Goal: Use online tool/utility: Utilize a website feature to perform a specific function

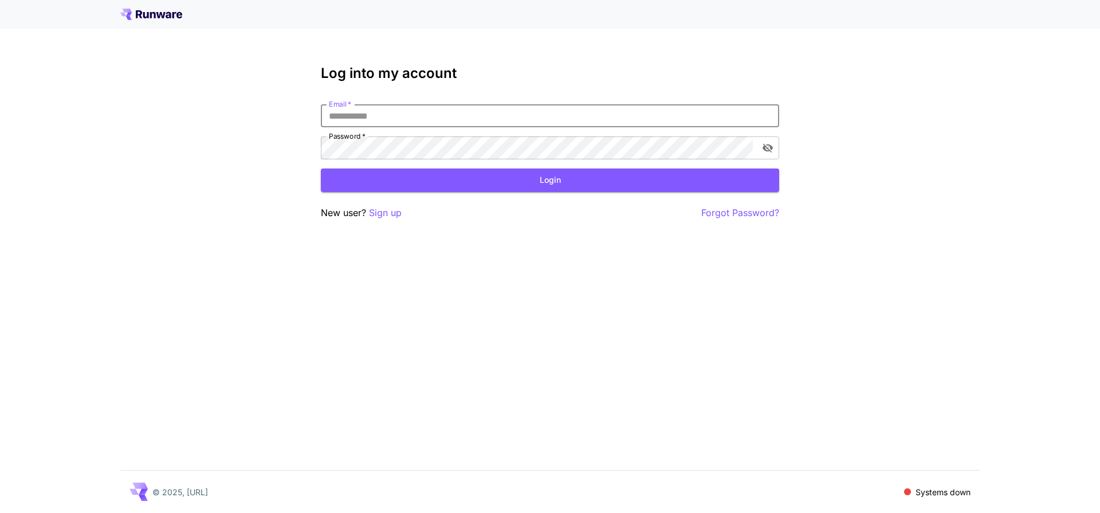
click at [445, 107] on input "Email   *" at bounding box center [550, 115] width 459 height 23
type input "**********"
click button "Login" at bounding box center [550, 180] width 459 height 23
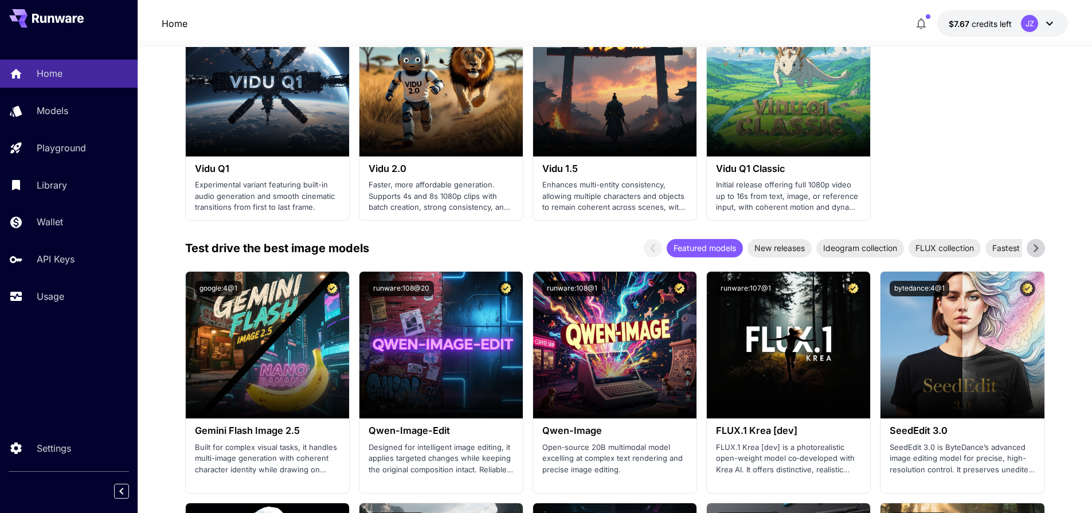
scroll to position [1100, 0]
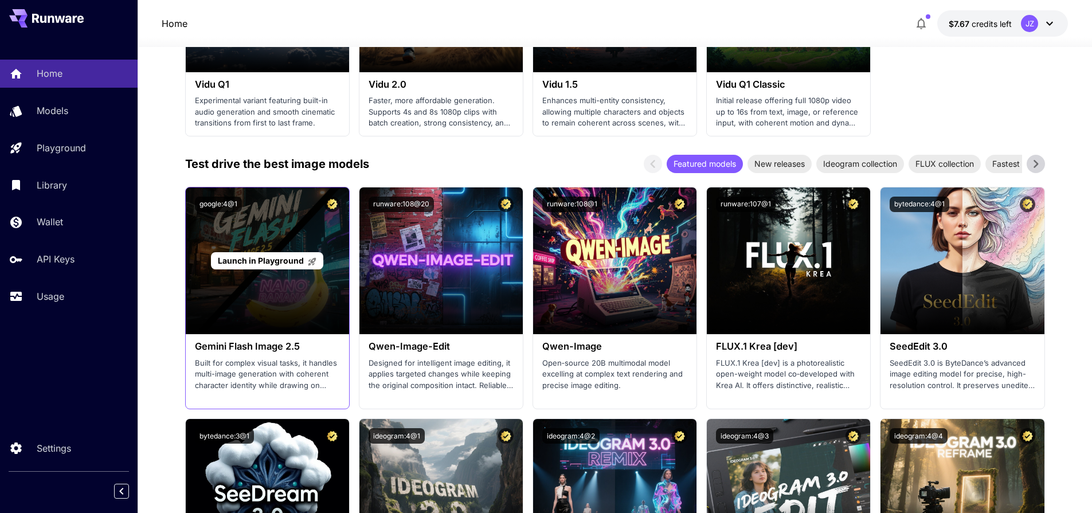
click at [287, 259] on span "Launch in Playground" at bounding box center [261, 261] width 86 height 10
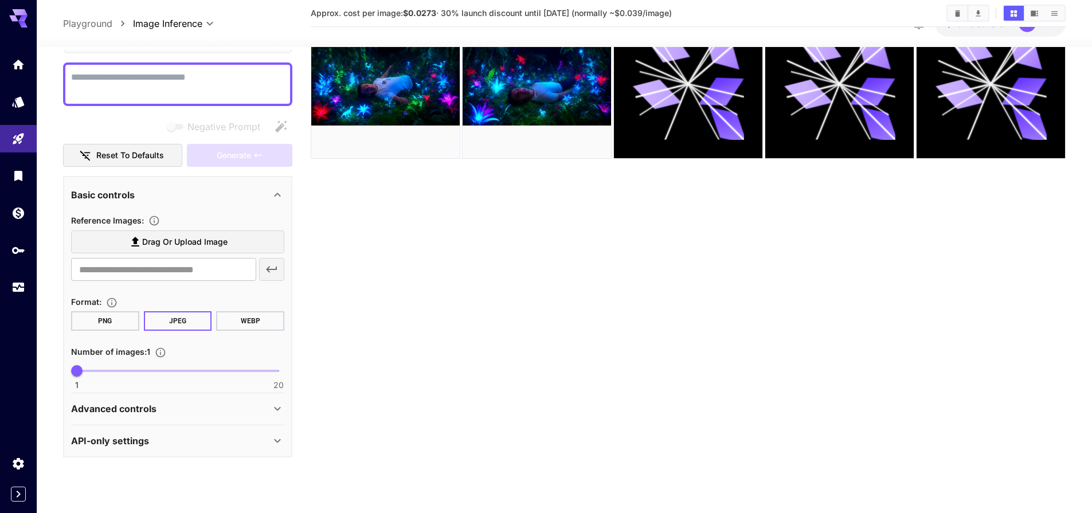
scroll to position [91, 0]
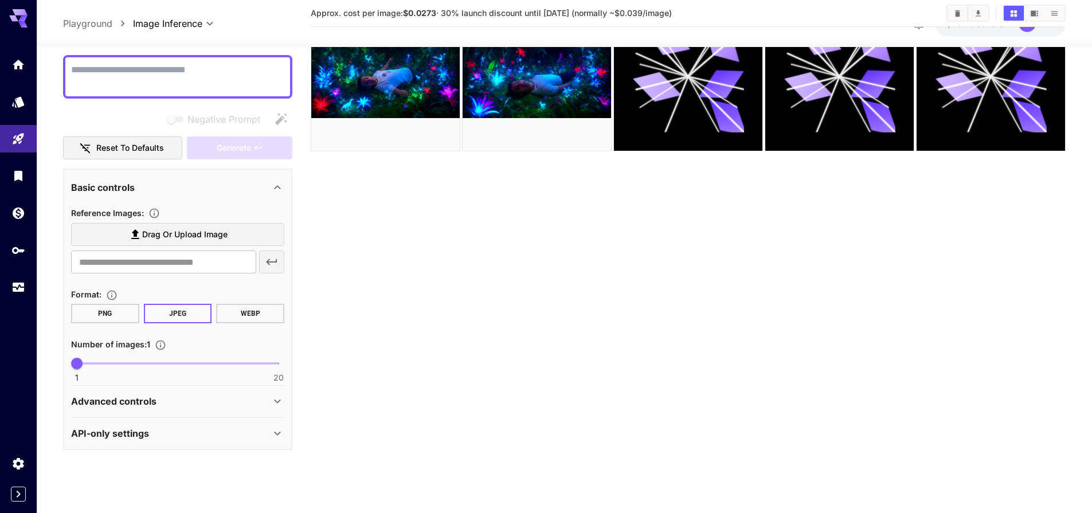
click at [145, 401] on p "Advanced controls" at bounding box center [113, 402] width 85 height 14
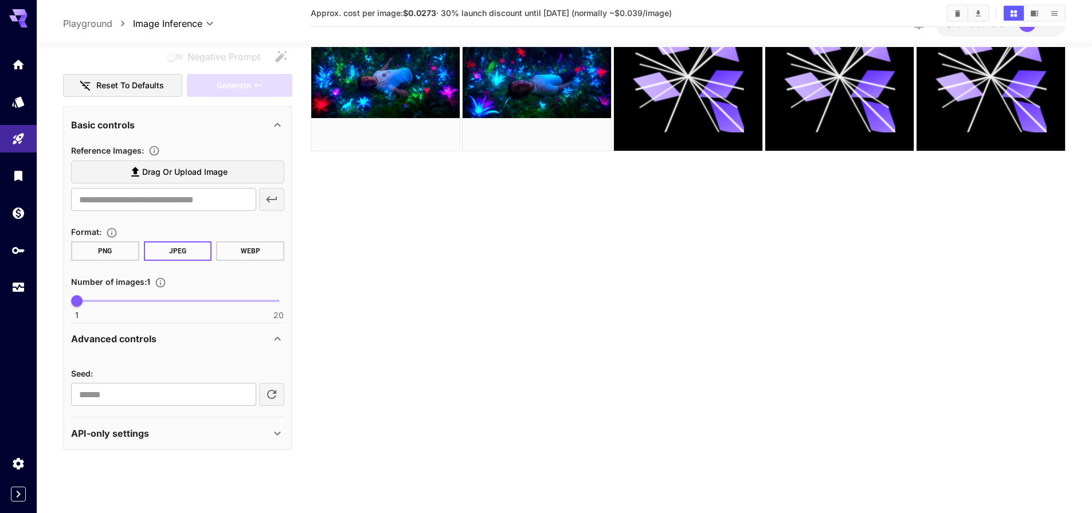
click at [172, 430] on div "API-only settings" at bounding box center [170, 433] width 199 height 14
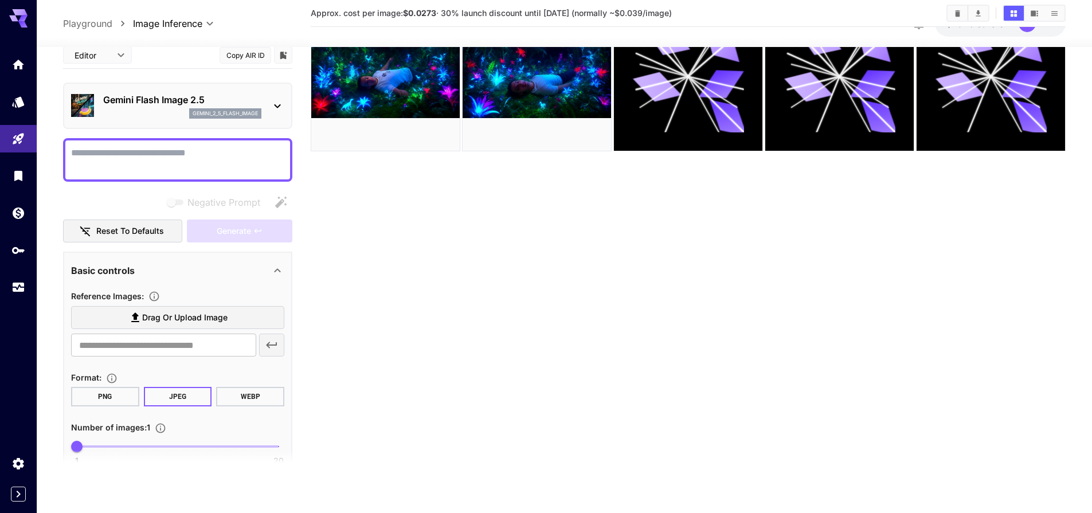
scroll to position [0, 0]
click at [163, 316] on span "Drag or upload image" at bounding box center [184, 318] width 85 height 14
click at [0, 0] on input "Drag or upload image" at bounding box center [0, 0] width 0 height 0
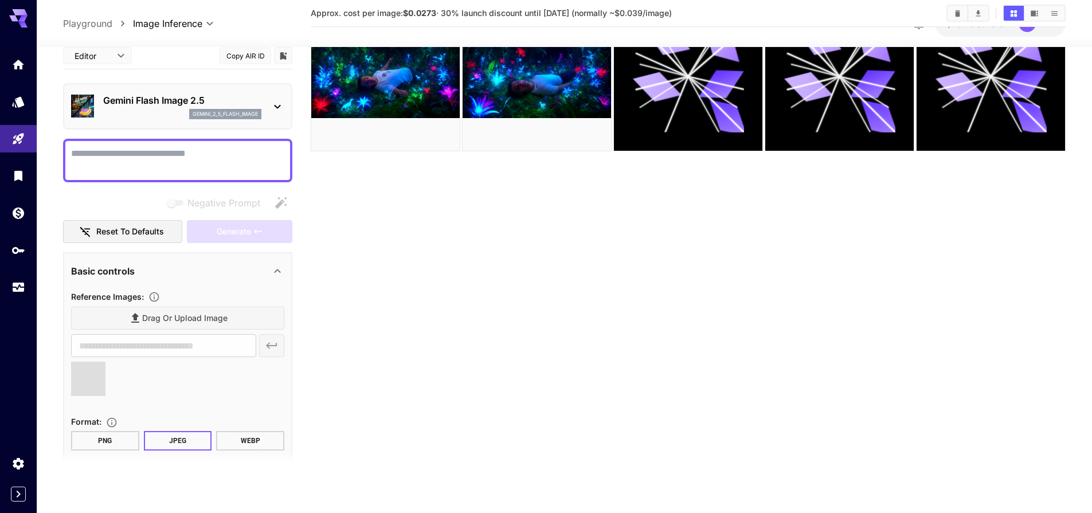
click at [119, 446] on button "PNG" at bounding box center [105, 441] width 68 height 19
type input "**********"
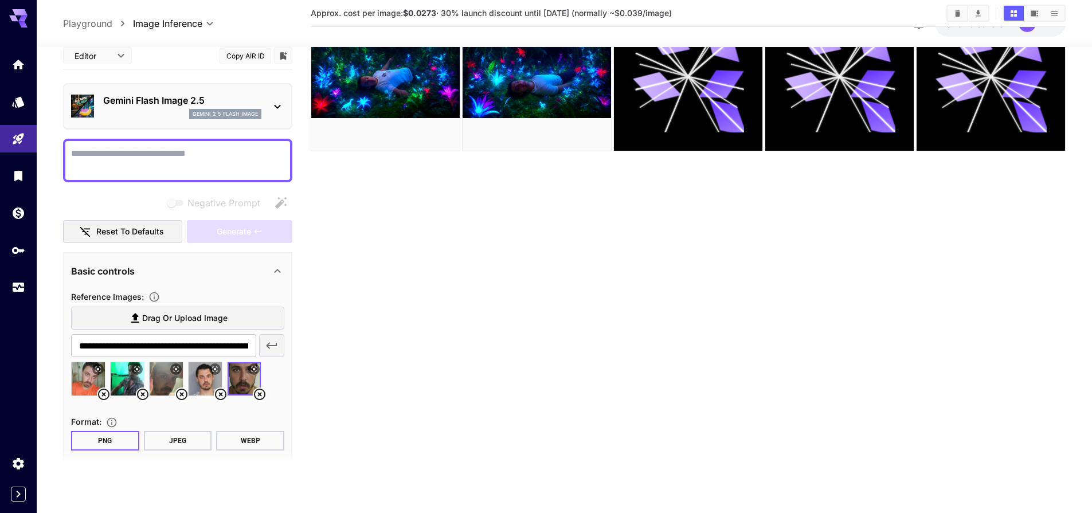
click at [141, 162] on textarea "Negative Prompt" at bounding box center [177, 161] width 213 height 28
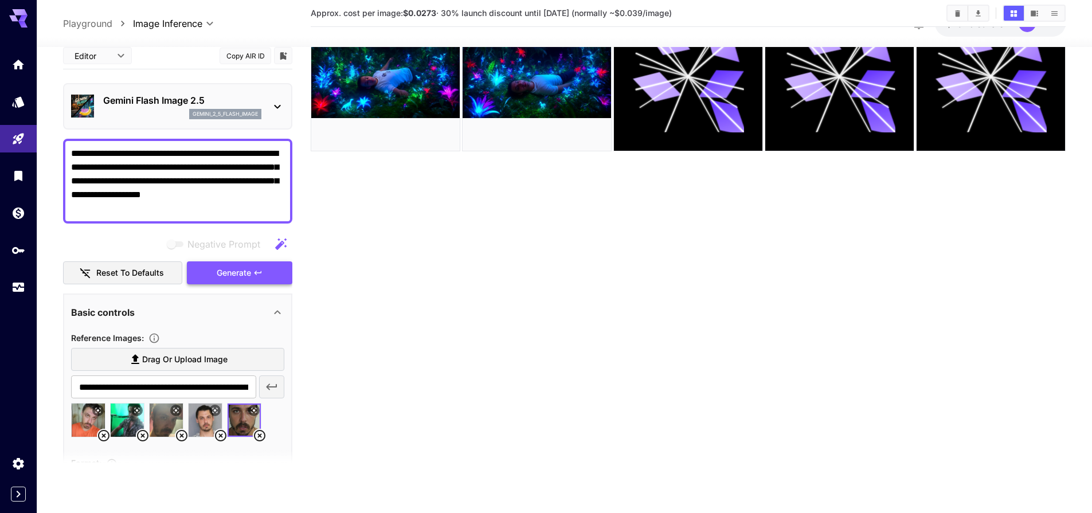
type textarea "**********"
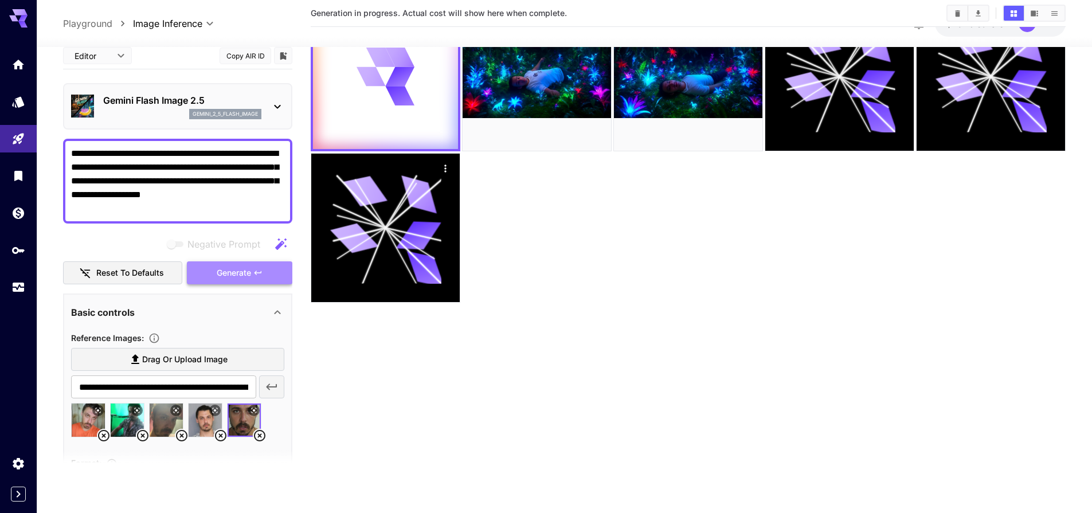
click at [231, 276] on span "Generate" at bounding box center [234, 273] width 34 height 14
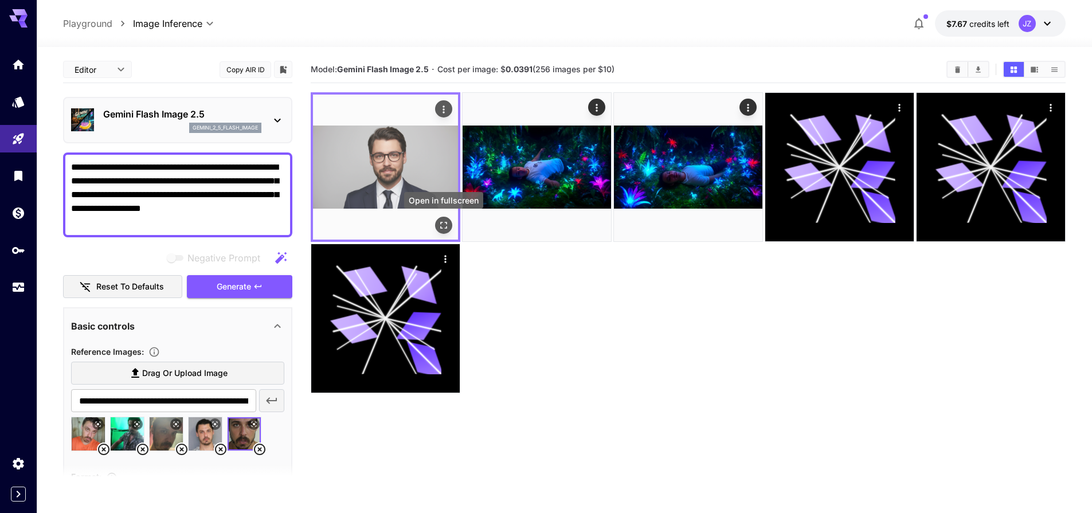
click at [440, 223] on icon "Open in fullscreen" at bounding box center [443, 225] width 11 height 11
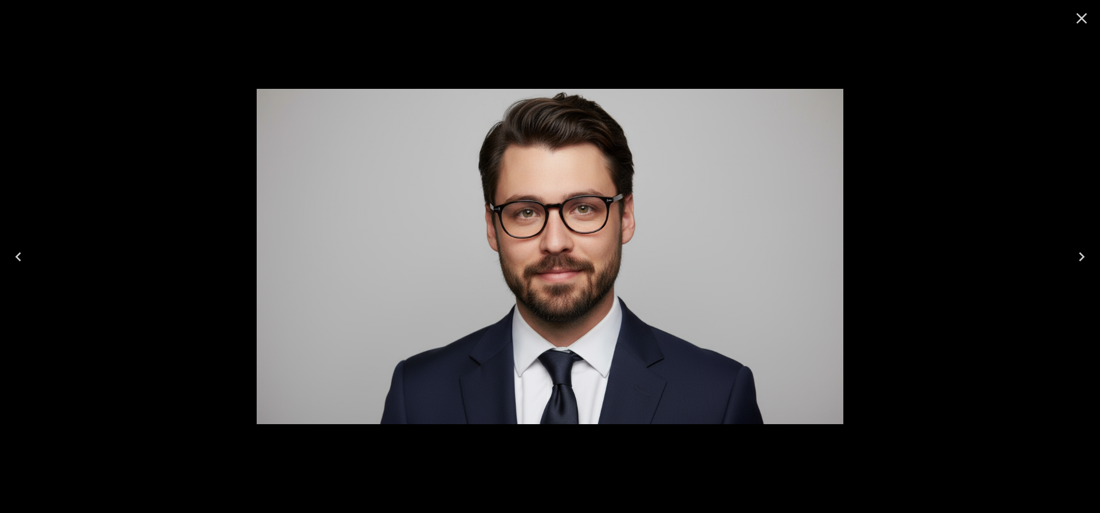
click at [1083, 26] on icon "Close" at bounding box center [1082, 18] width 18 height 18
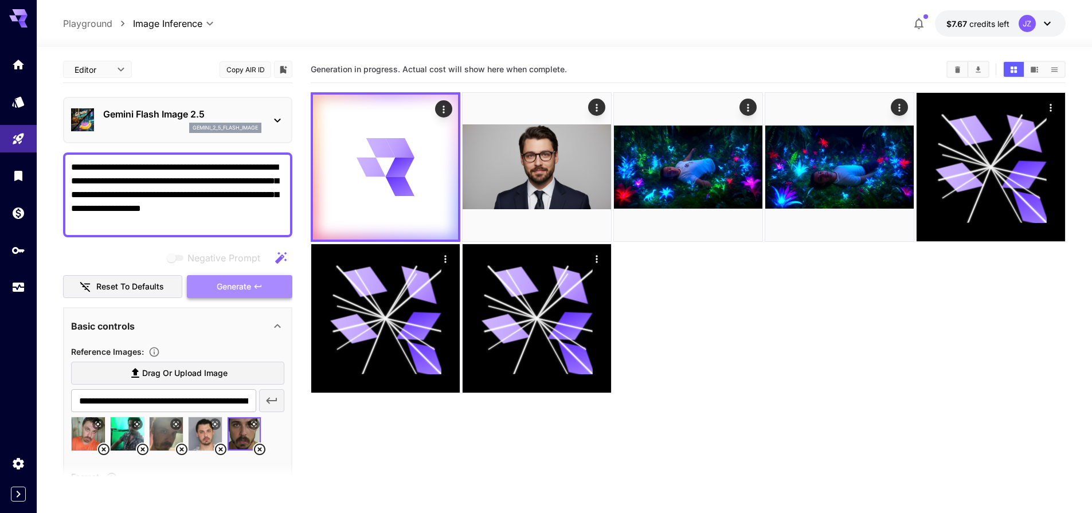
click at [225, 282] on span "Generate" at bounding box center [234, 287] width 34 height 14
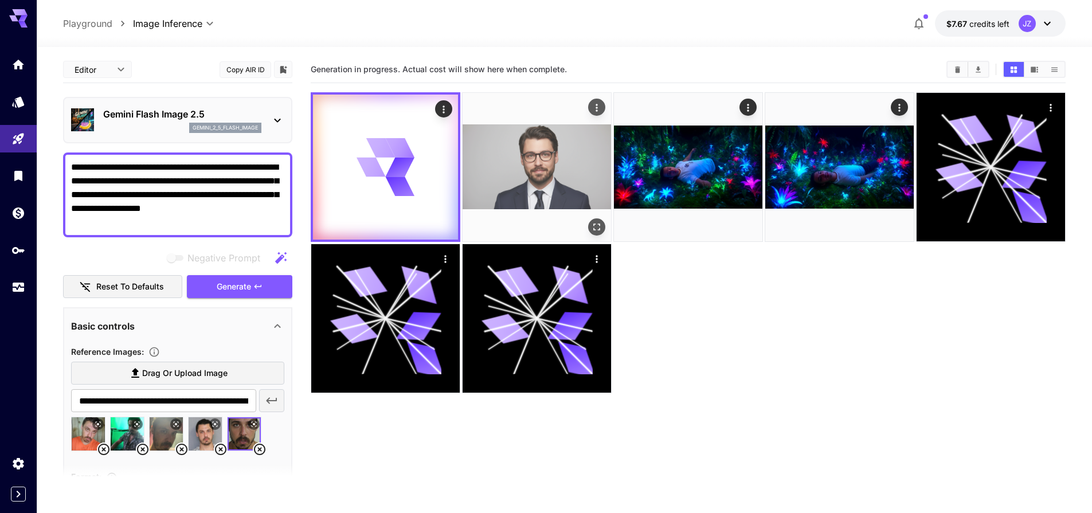
click at [523, 136] on img at bounding box center [537, 167] width 148 height 148
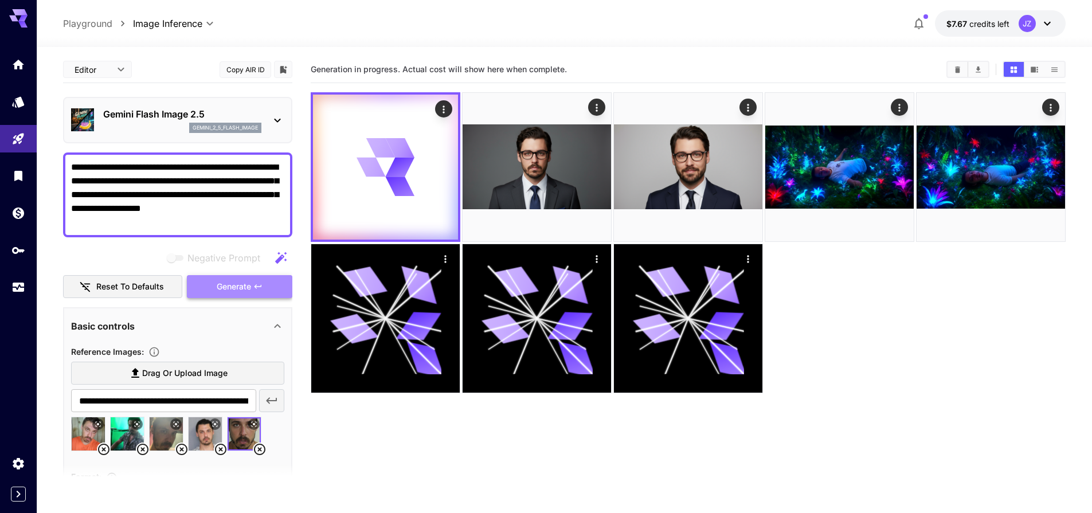
click at [238, 285] on span "Generate" at bounding box center [234, 287] width 34 height 14
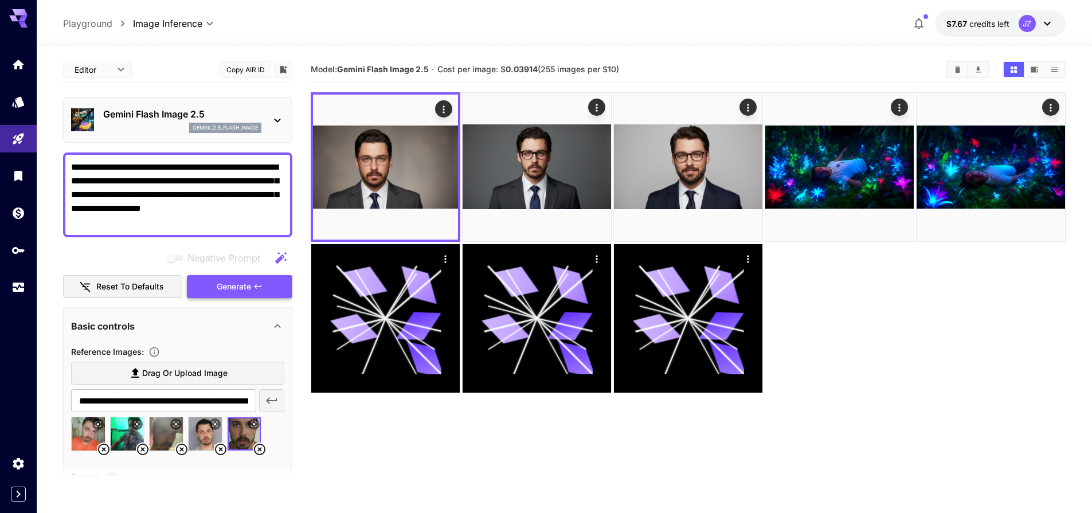
click at [251, 288] on span "Generate" at bounding box center [234, 287] width 34 height 14
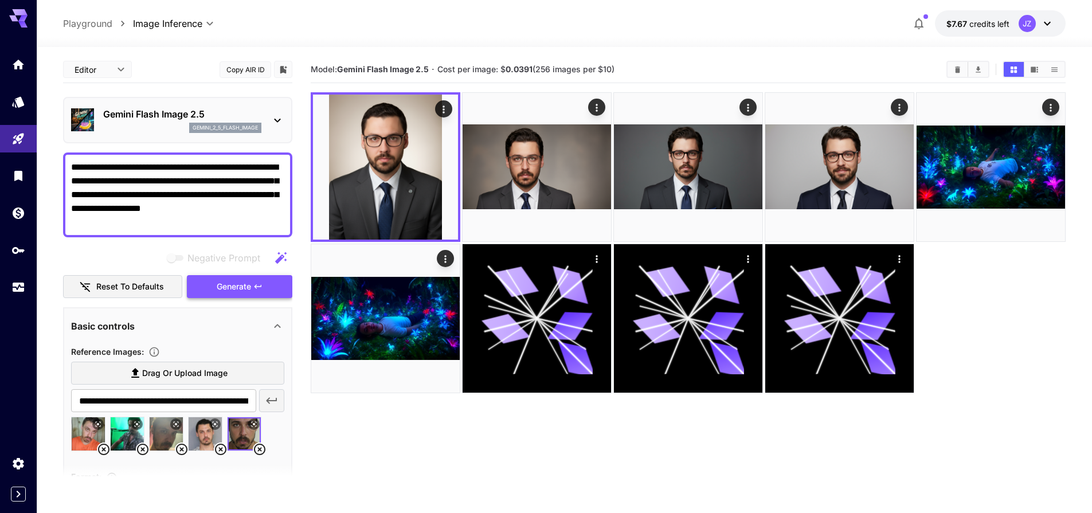
click at [242, 288] on span "Generate" at bounding box center [234, 287] width 34 height 14
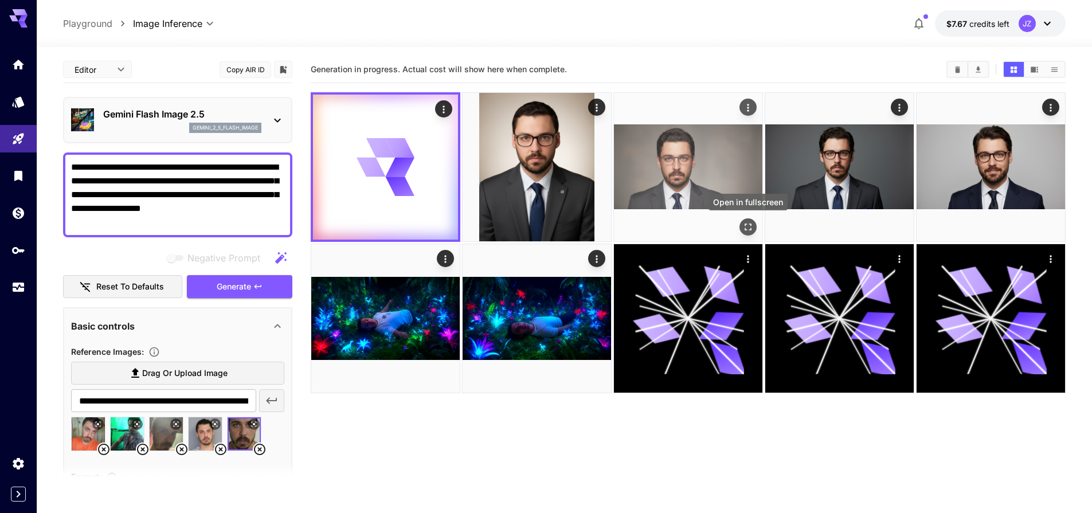
click at [748, 218] on div "Open in fullscreen" at bounding box center [747, 206] width 81 height 26
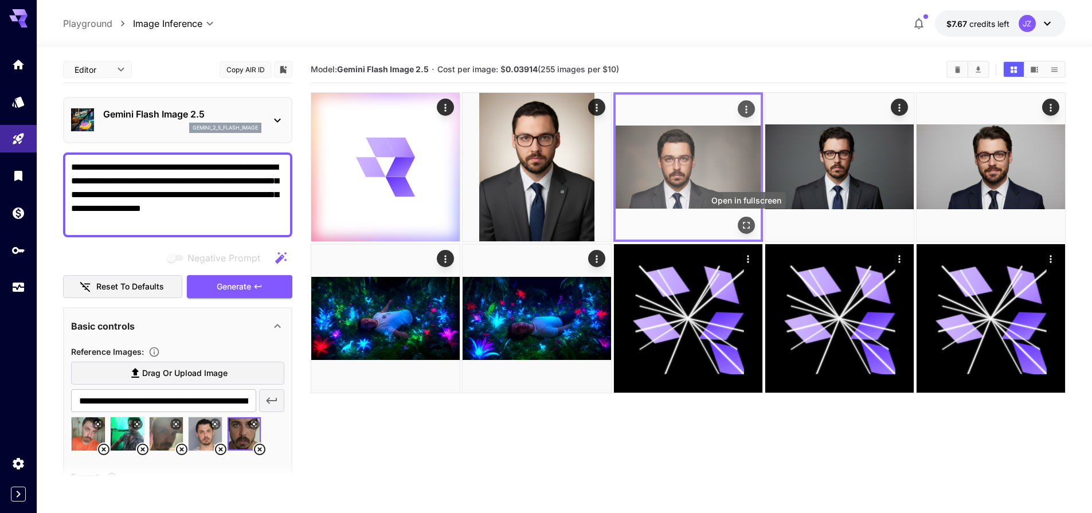
click at [745, 224] on icon "Open in fullscreen" at bounding box center [746, 225] width 11 height 11
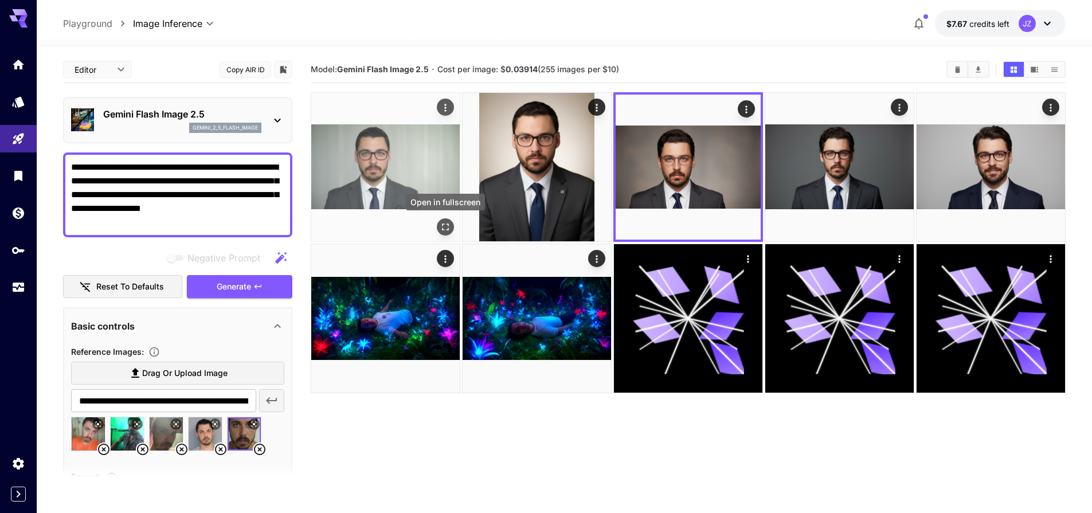
click at [447, 230] on icon "Open in fullscreen" at bounding box center [445, 227] width 7 height 7
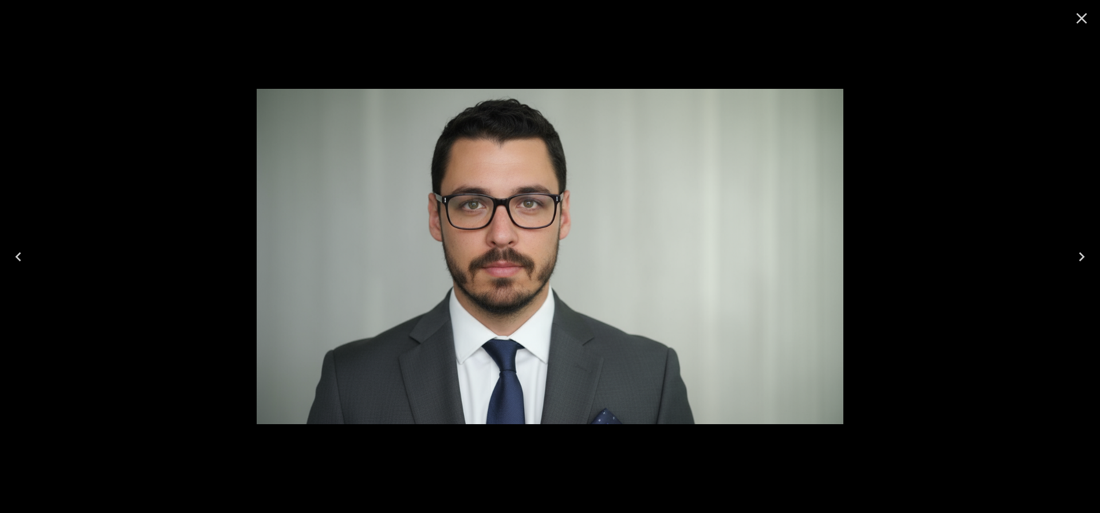
click at [1079, 17] on icon "Close" at bounding box center [1082, 18] width 18 height 18
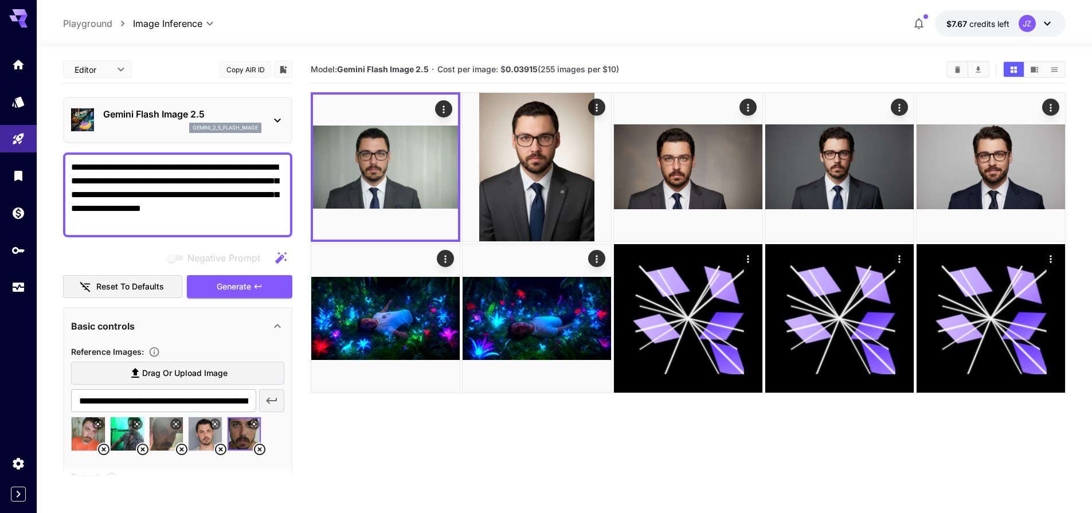
click at [137, 182] on textarea "**********" at bounding box center [177, 194] width 213 height 69
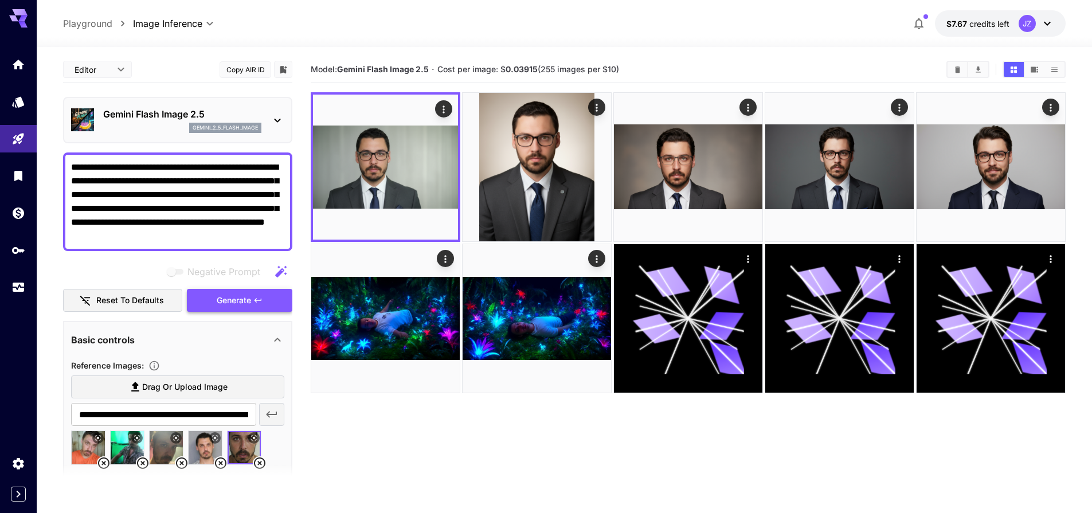
type textarea "**********"
click at [233, 299] on span "Generate" at bounding box center [234, 300] width 34 height 14
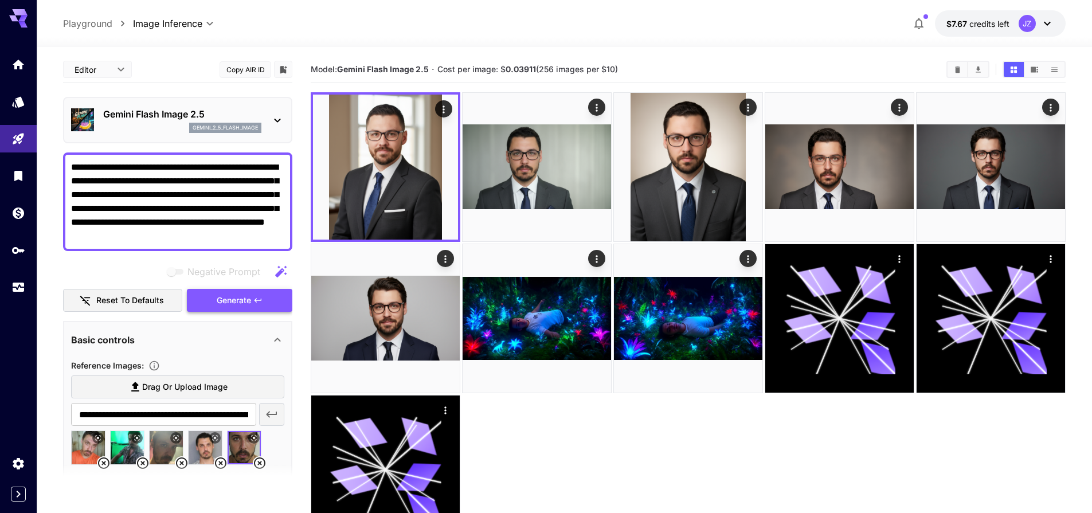
click at [217, 303] on span "Generate" at bounding box center [234, 300] width 34 height 14
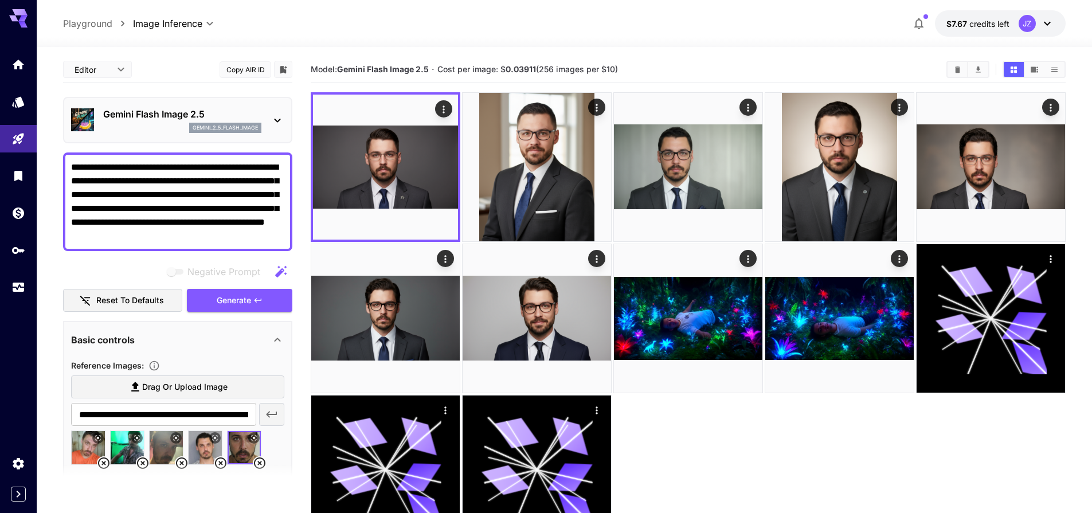
drag, startPoint x: 250, startPoint y: 197, endPoint x: 70, endPoint y: 193, distance: 179.5
click at [70, 193] on div "**********" at bounding box center [177, 201] width 229 height 99
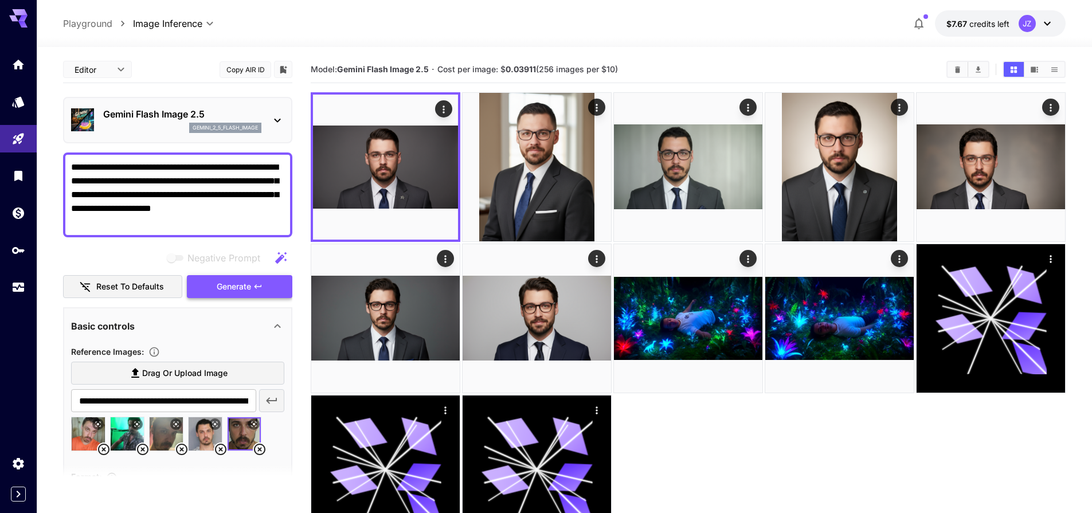
type textarea "**********"
click at [250, 291] on span "Generate" at bounding box center [234, 287] width 34 height 14
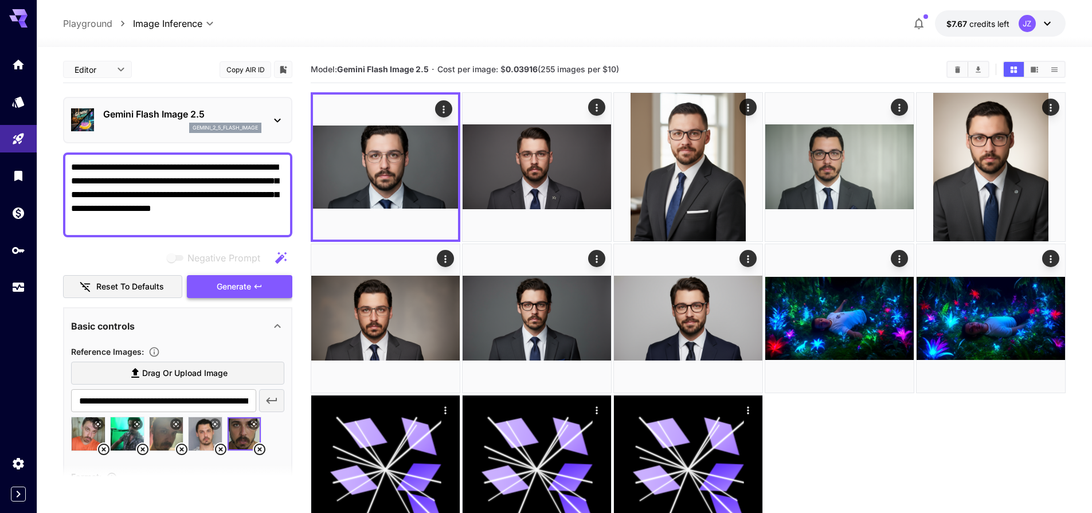
click at [268, 285] on button "Generate" at bounding box center [239, 286] width 105 height 23
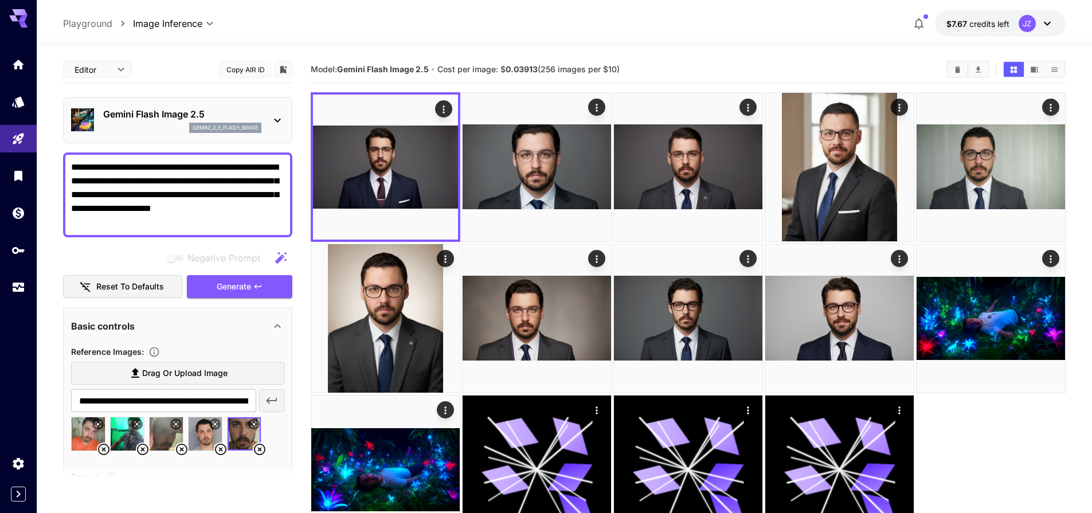
click at [221, 449] on icon at bounding box center [220, 449] width 11 height 11
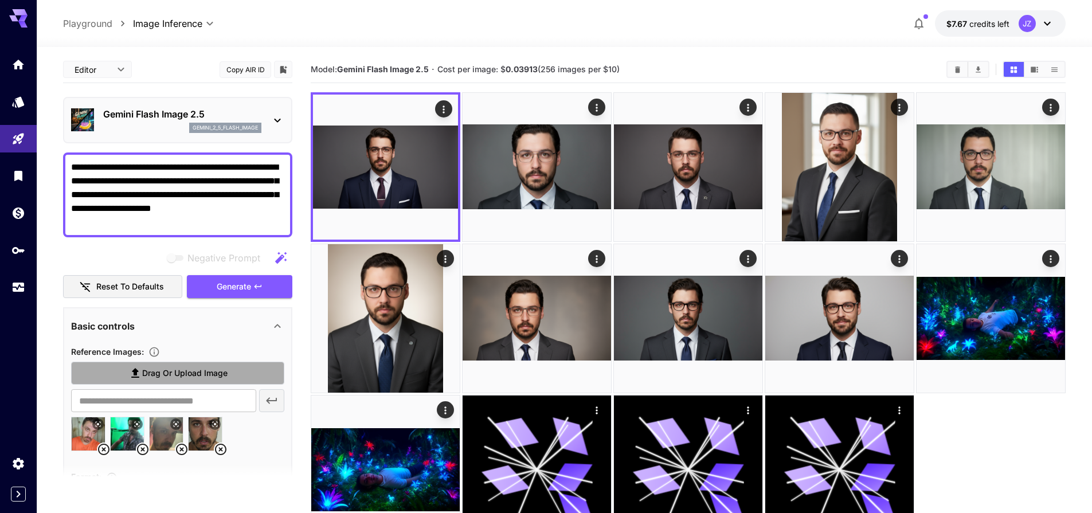
click at [193, 374] on span "Drag or upload image" at bounding box center [184, 373] width 85 height 14
click at [0, 0] on input "Drag or upload image" at bounding box center [0, 0] width 0 height 0
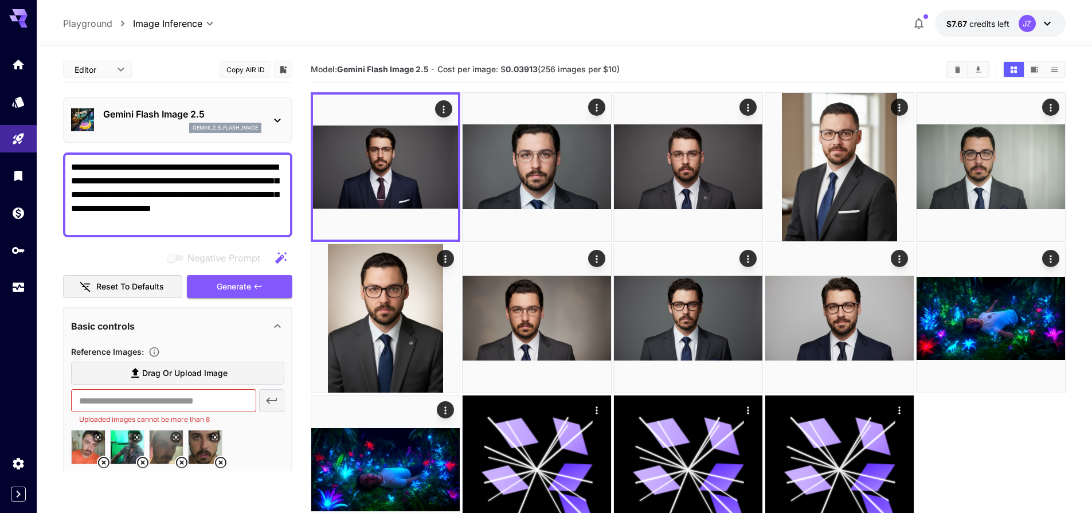
click at [190, 379] on span "Drag or upload image" at bounding box center [184, 373] width 85 height 14
click at [0, 0] on input "Drag or upload image" at bounding box center [0, 0] width 0 height 0
